Goal: Information Seeking & Learning: Learn about a topic

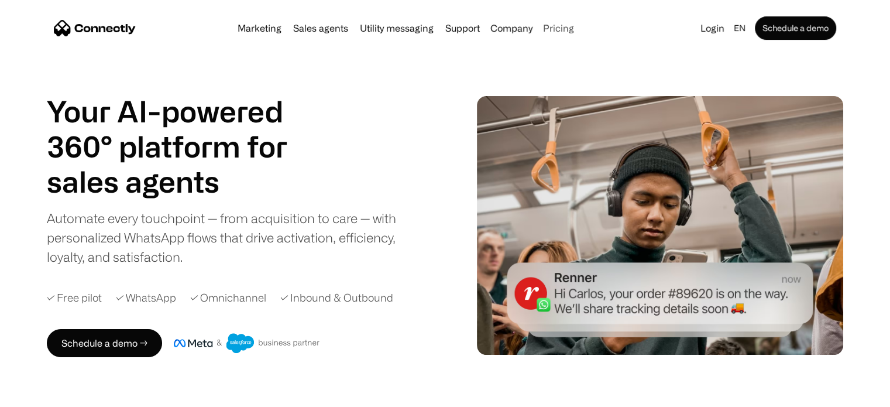
click at [573, 31] on link "Pricing" at bounding box center [558, 27] width 40 height 9
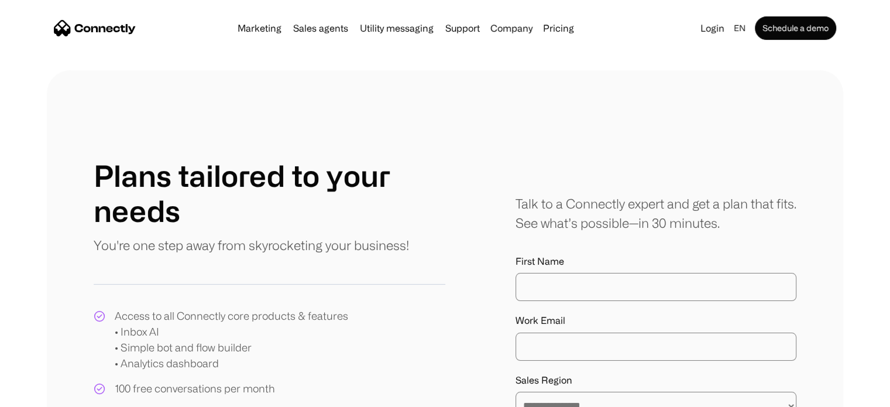
click at [555, 32] on link "Pricing" at bounding box center [558, 27] width 40 height 9
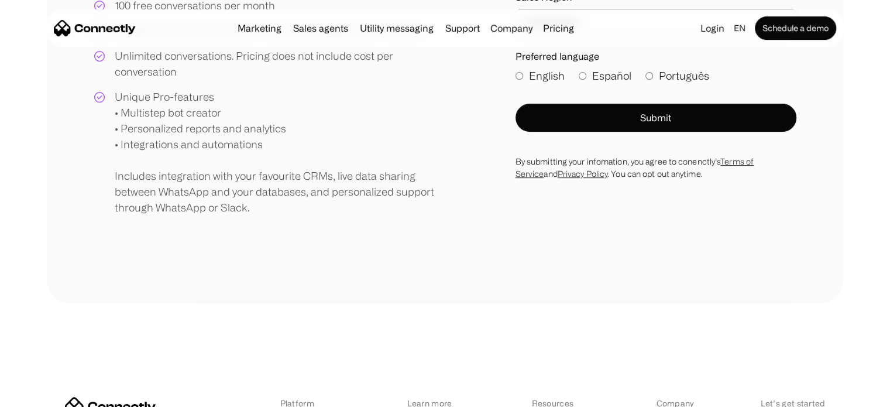
scroll to position [387, 0]
